Goal: Task Accomplishment & Management: Manage account settings

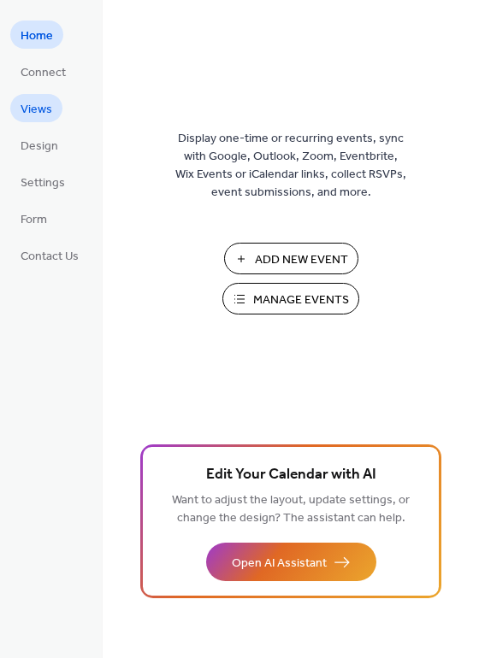
click at [42, 114] on span "Views" at bounding box center [37, 110] width 32 height 18
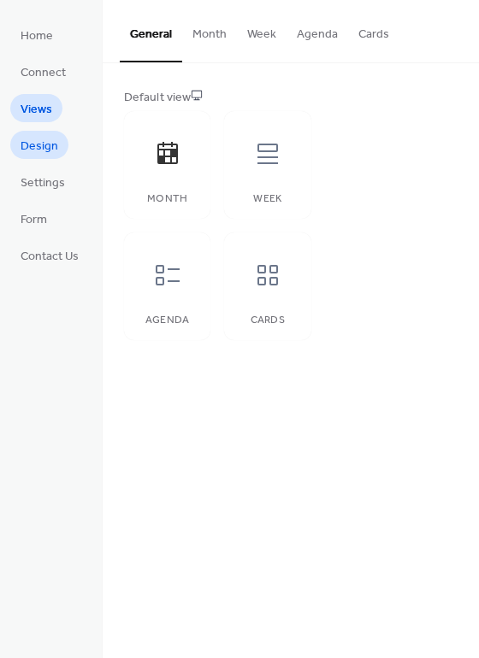
click at [36, 149] on span "Design" at bounding box center [40, 147] width 38 height 18
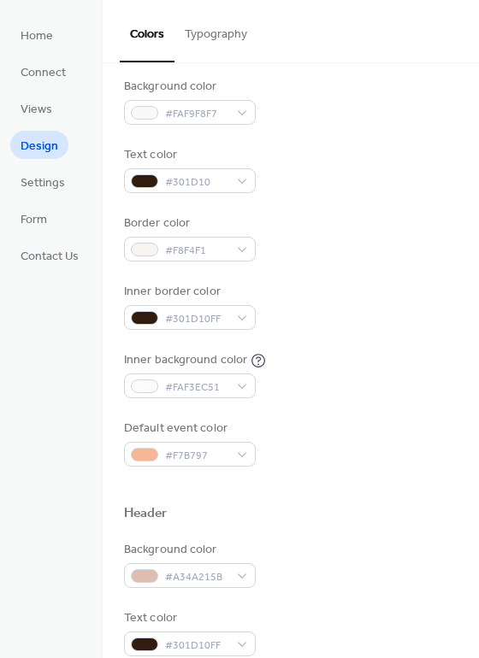
scroll to position [171, 0]
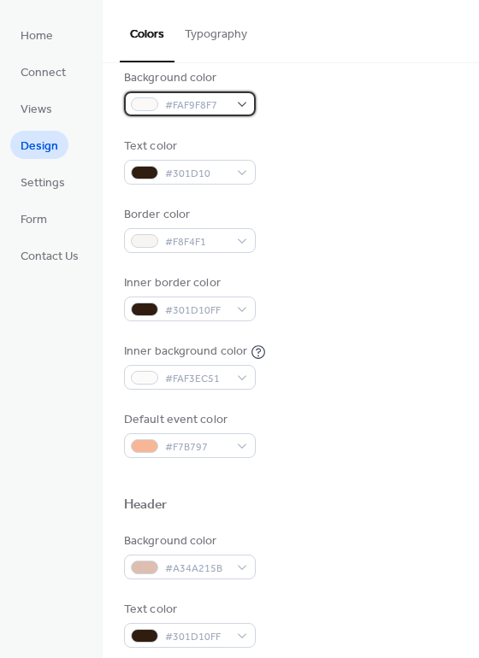
click at [240, 104] on div "#FAF9F8F7" at bounding box center [190, 103] width 132 height 25
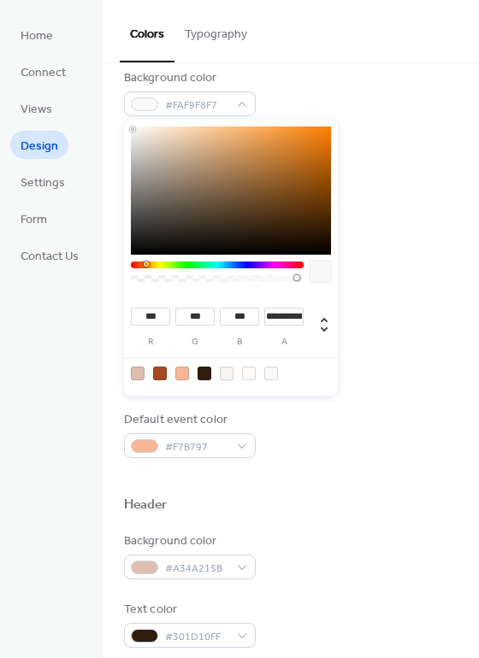
click at [272, 377] on div at bounding box center [271, 374] width 14 height 14
click at [269, 370] on div at bounding box center [271, 374] width 14 height 14
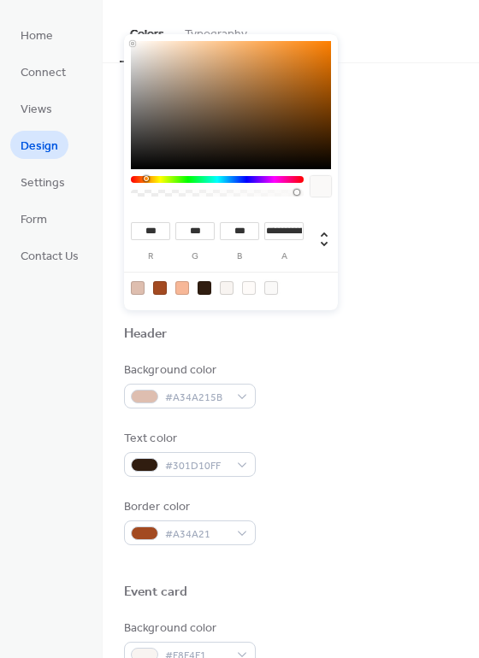
scroll to position [256, 0]
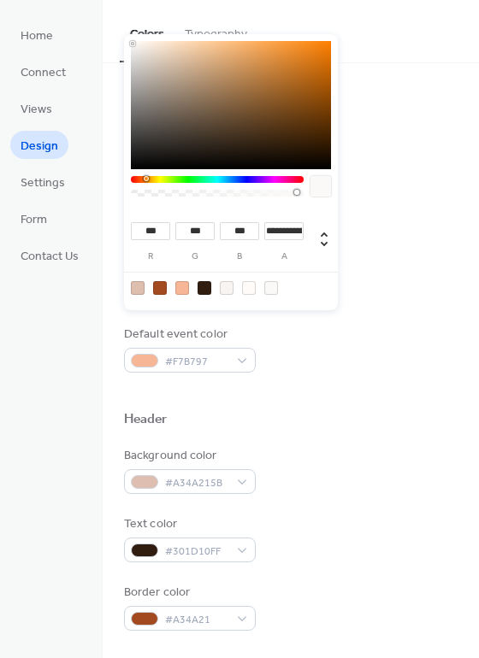
click at [284, 256] on label "a" at bounding box center [283, 256] width 39 height 9
click at [284, 240] on input "**********" at bounding box center [283, 231] width 39 height 18
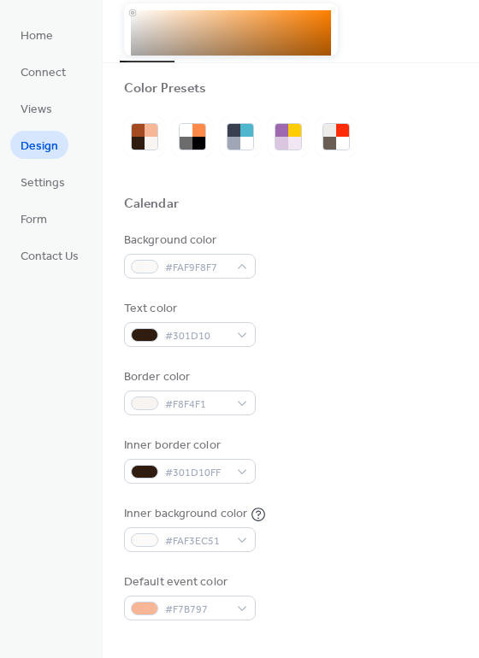
scroll to position [0, 0]
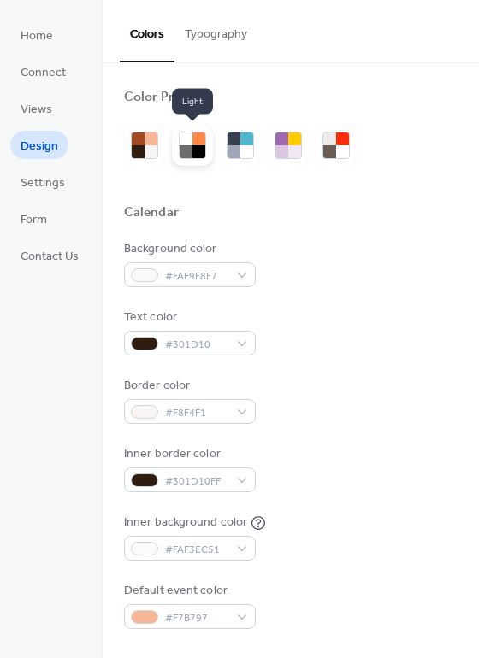
click at [191, 140] on div at bounding box center [185, 138] width 13 height 13
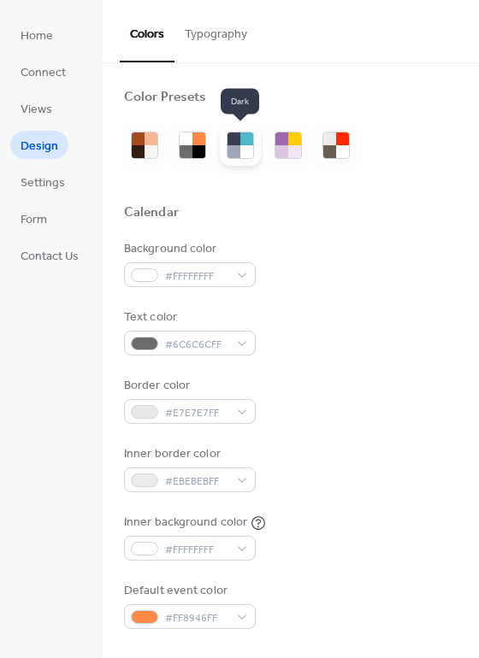
click at [244, 146] on div at bounding box center [246, 151] width 13 height 13
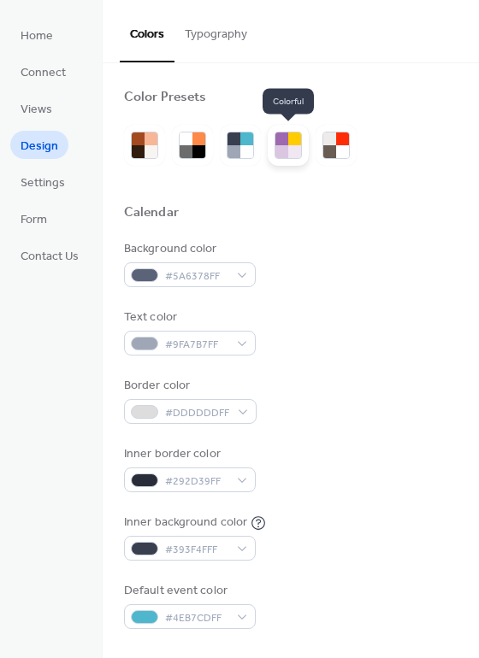
click at [295, 146] on div at bounding box center [294, 151] width 13 height 13
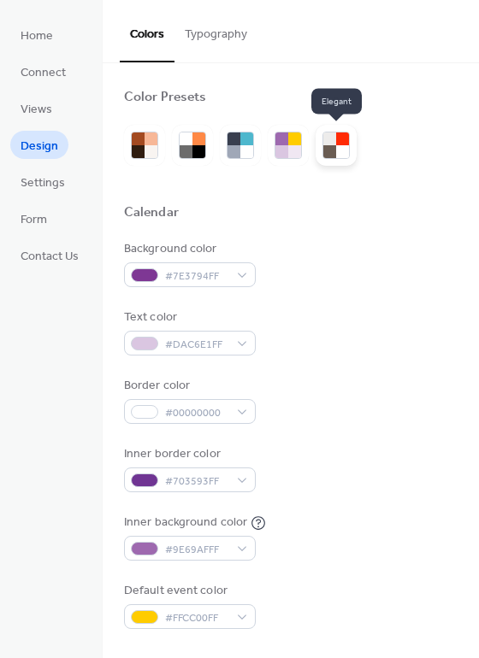
click at [340, 147] on div at bounding box center [342, 151] width 13 height 13
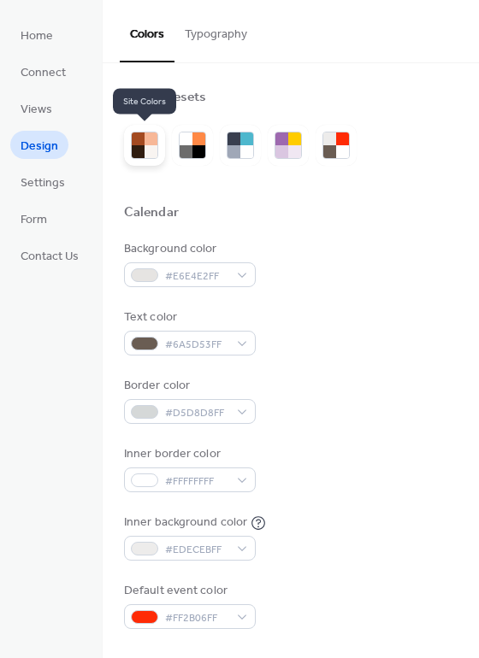
click at [141, 151] on div at bounding box center [138, 151] width 13 height 13
click at [150, 151] on div at bounding box center [150, 151] width 13 height 13
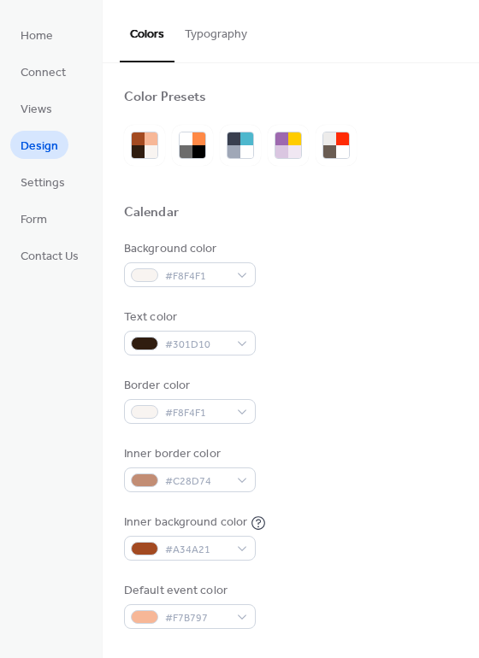
click at [407, 262] on div "Background color #F8F4F1" at bounding box center [290, 263] width 333 height 47
click at [153, 150] on div at bounding box center [150, 151] width 13 height 13
click at [197, 153] on div at bounding box center [198, 151] width 13 height 13
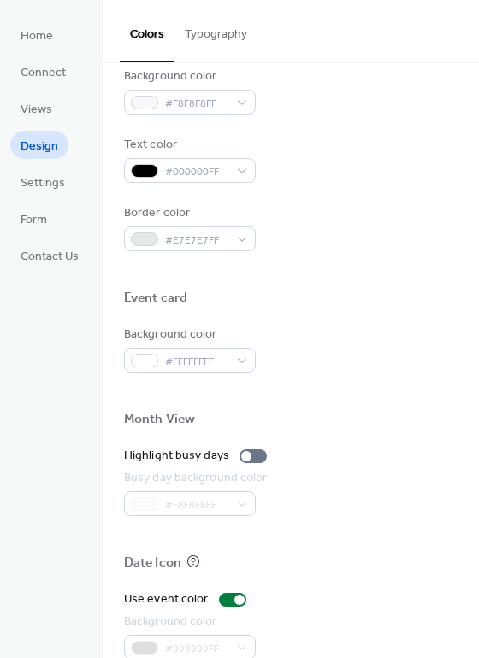
scroll to position [732, 0]
